Goal: Information Seeking & Learning: Learn about a topic

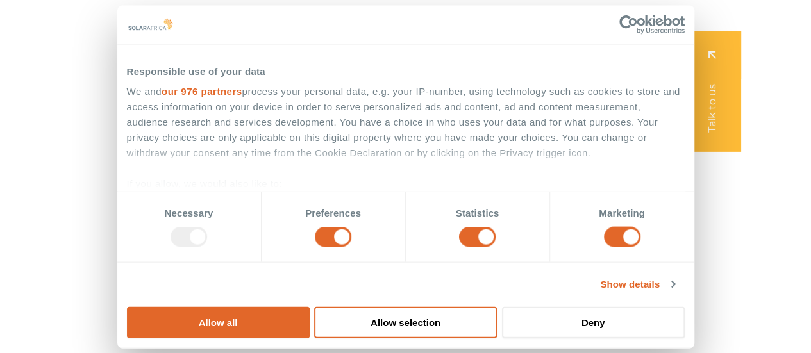
click at [365, 180] on div "We and our 976 partners process your personal data, e.g. your IP-number, using …" at bounding box center [406, 202] width 558 height 236
click at [446, 27] on icon "Menu" at bounding box center [442, 26] width 10 height 10
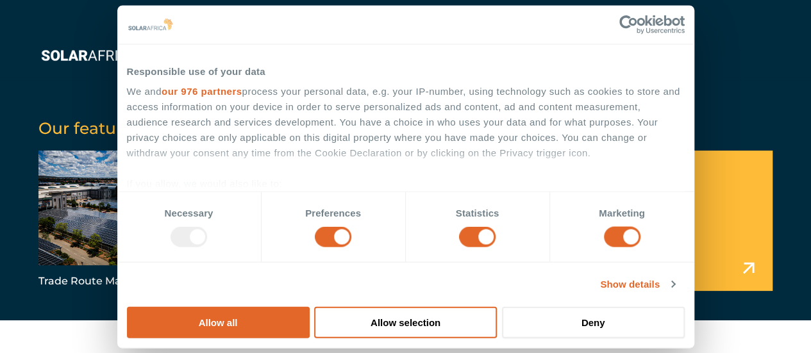
click at [307, 27] on span "Industries" at bounding box center [313, 25] width 53 height 15
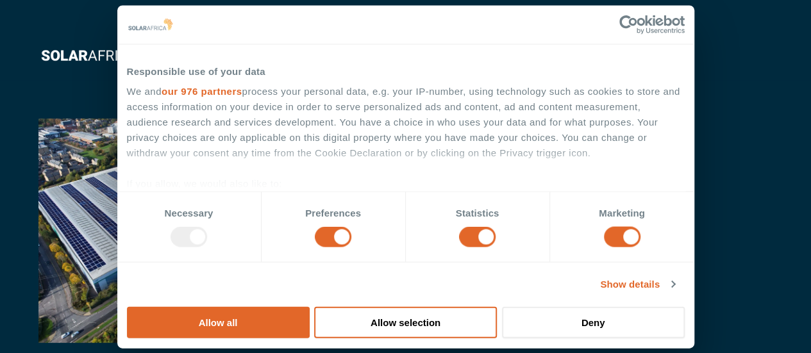
click at [219, 26] on span "Solutions" at bounding box center [213, 25] width 48 height 15
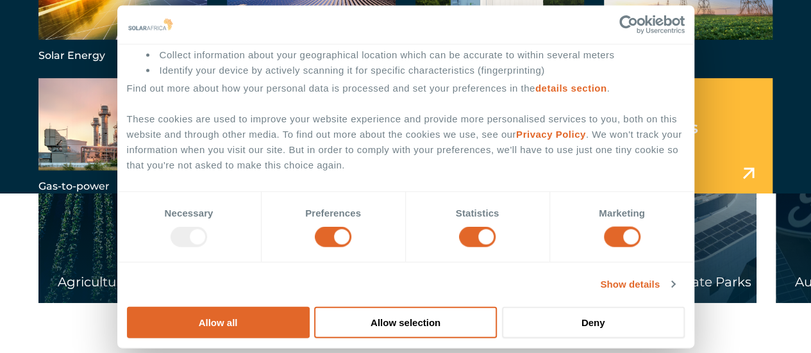
scroll to position [1923, 0]
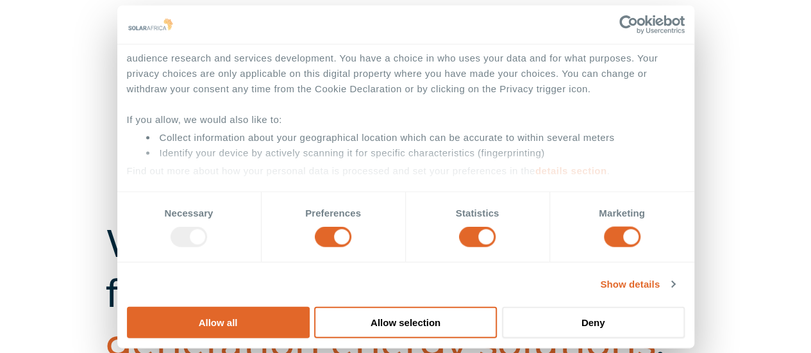
click at [207, 247] on div at bounding box center [189, 237] width 37 height 21
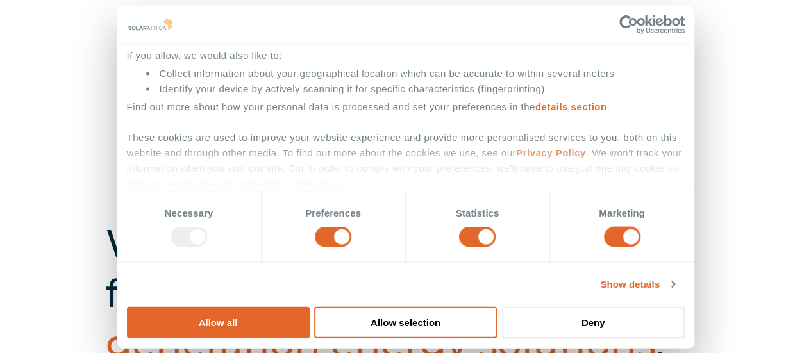
scroll to position [191, 0]
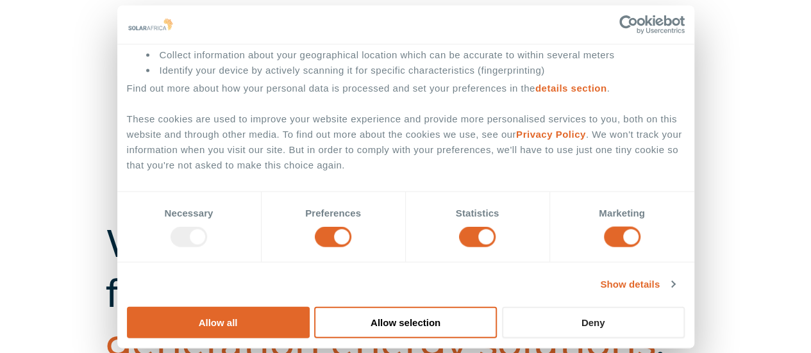
click at [685, 306] on button "Deny" at bounding box center [593, 321] width 183 height 31
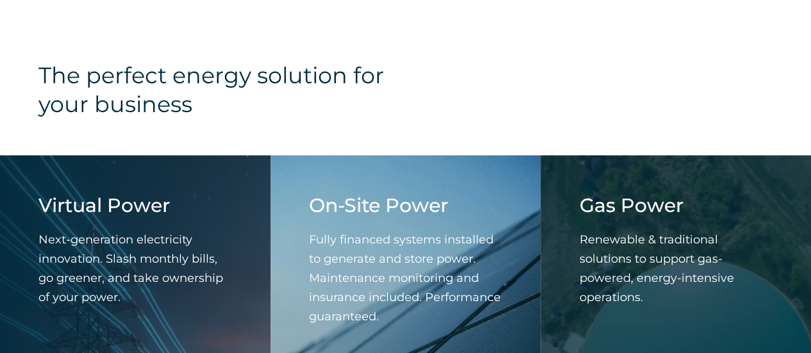
scroll to position [1172, 0]
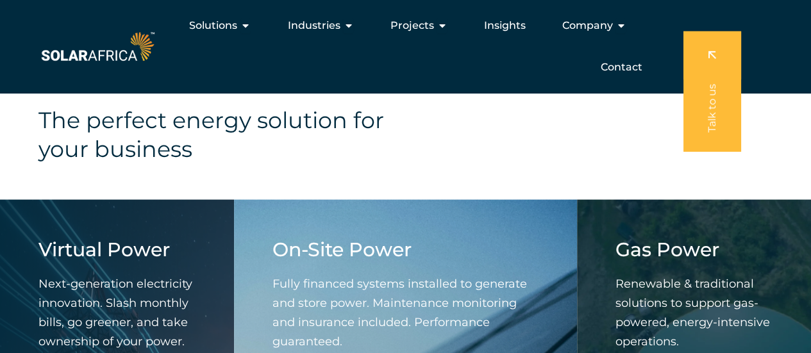
scroll to position [1108, 0]
